Goal: Task Accomplishment & Management: Manage account settings

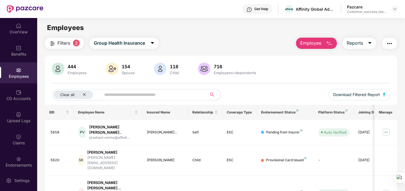
scroll to position [20, 0]
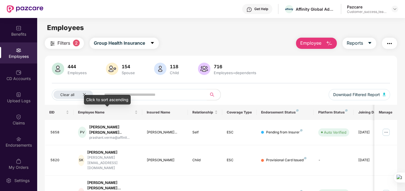
click at [85, 96] on div "Click to sort ascending" at bounding box center [107, 100] width 47 height 10
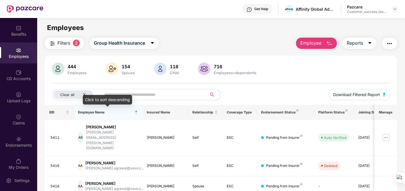
click at [84, 95] on div "Click to sort descending" at bounding box center [107, 100] width 49 height 10
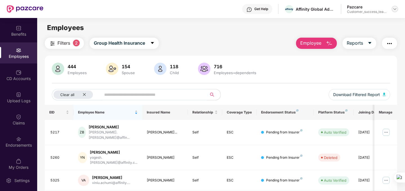
click at [395, 9] on img at bounding box center [394, 9] width 5 height 5
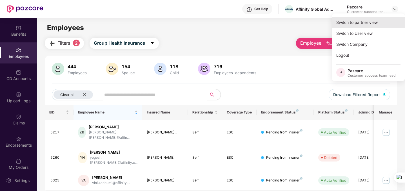
click at [360, 25] on div "Switch to partner view" at bounding box center [368, 22] width 73 height 11
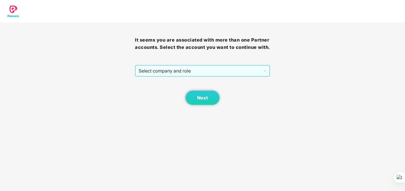
click at [214, 75] on span "Select company and role" at bounding box center [201, 71] width 127 height 11
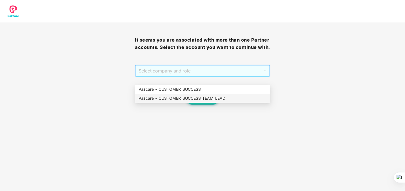
click at [181, 95] on div "Pazcare - CUSTOMER_SUCCESS_TEAM_LEAD" at bounding box center [202, 98] width 128 height 6
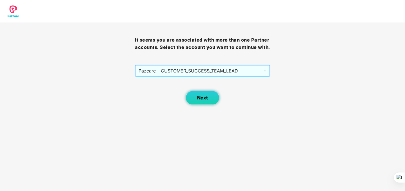
click at [192, 101] on button "Next" at bounding box center [202, 98] width 34 height 14
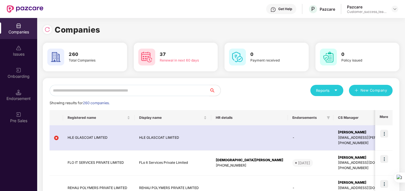
click at [161, 92] on input "text" at bounding box center [130, 90] width 160 height 11
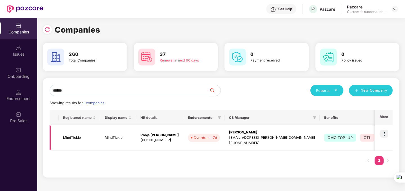
type input "******"
click at [384, 134] on img at bounding box center [384, 134] width 8 height 8
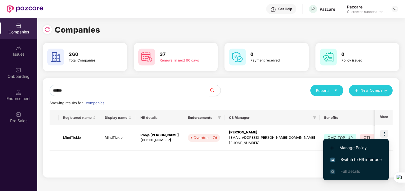
click at [346, 159] on span "Switch to HR interface" at bounding box center [355, 160] width 51 height 6
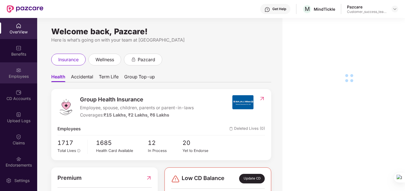
click at [20, 77] on div "Employees" at bounding box center [18, 77] width 37 height 6
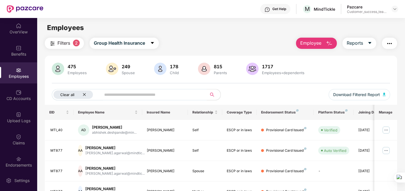
click at [85, 95] on icon "close" at bounding box center [84, 95] width 4 height 4
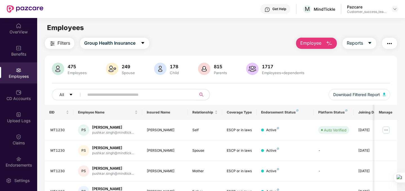
click at [99, 94] on input "text" at bounding box center [137, 95] width 101 height 8
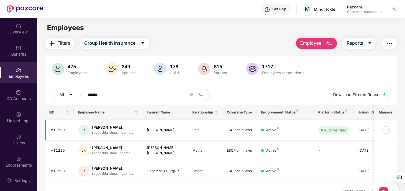
type input "*******"
click at [383, 129] on img at bounding box center [385, 130] width 9 height 9
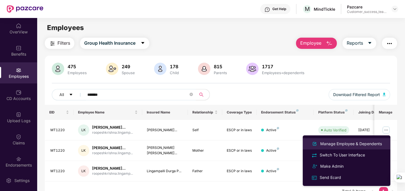
click at [334, 147] on div "Manage Employee & Dependents" at bounding box center [351, 144] width 64 height 6
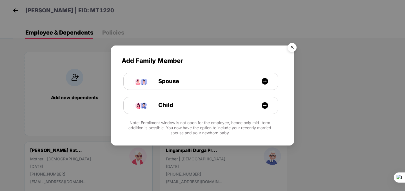
click at [290, 50] on img "Close" at bounding box center [292, 49] width 16 height 16
